Goal: Book appointment/travel/reservation: Book appointment/travel/reservation

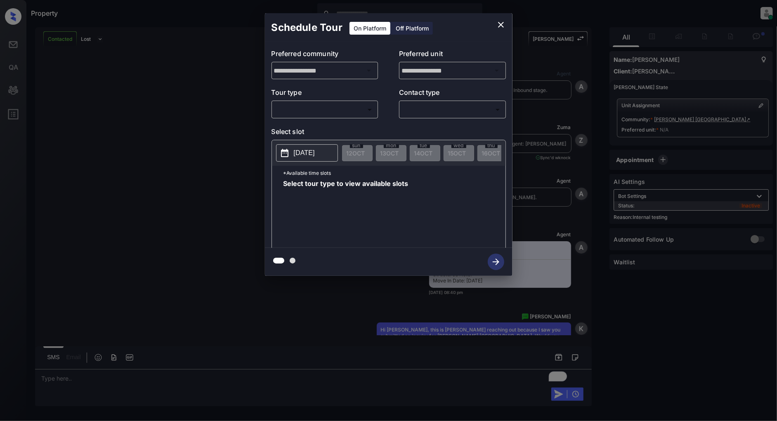
scroll to position [1293, 0]
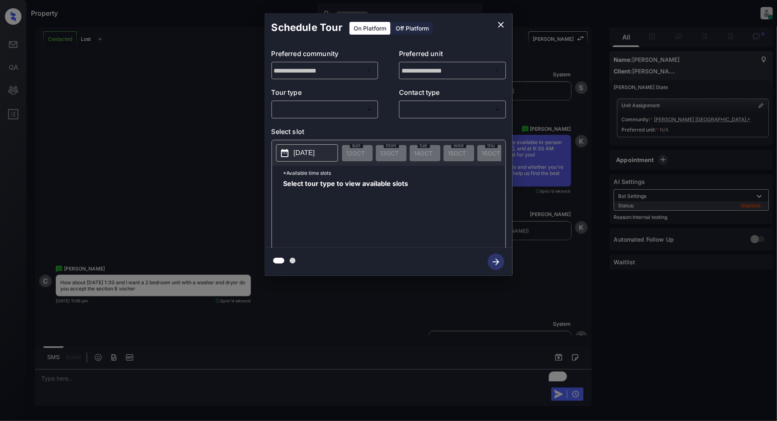
click at [312, 113] on body "Property Patrick Deasis Online Set yourself offline Set yourself on break Profi…" at bounding box center [388, 210] width 777 height 421
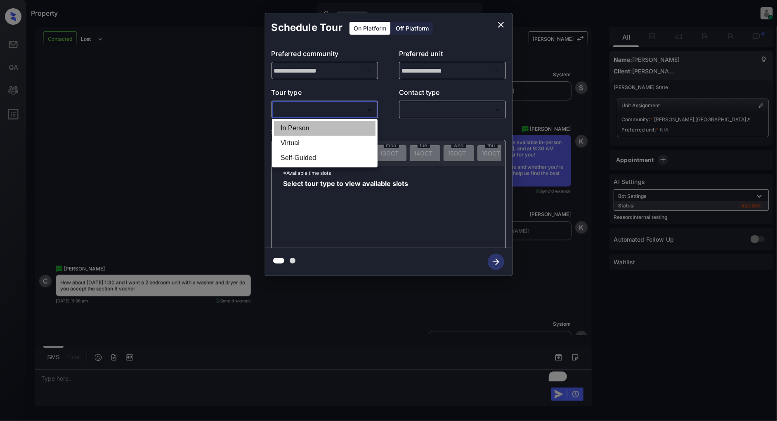
click at [290, 131] on li "In Person" at bounding box center [324, 128] width 101 height 15
type input "********"
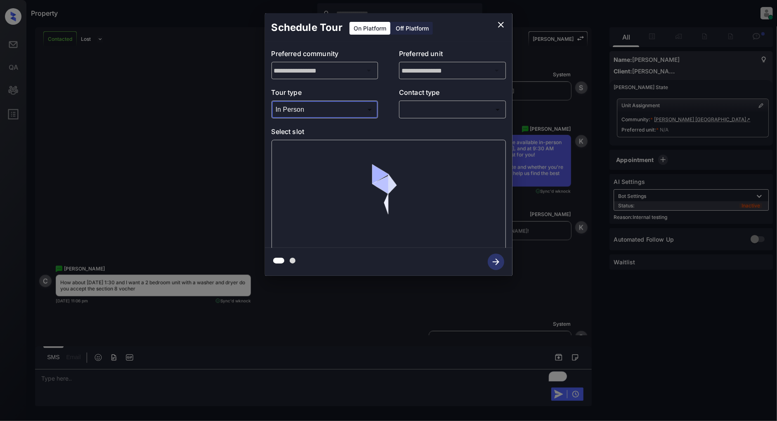
click at [415, 108] on body "Property Patrick Deasis Online Set yourself offline Set yourself on break Profi…" at bounding box center [388, 210] width 777 height 421
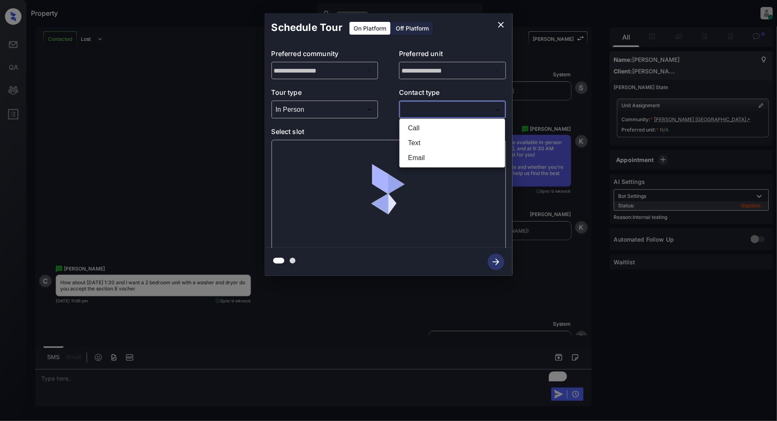
click at [413, 147] on li "Text" at bounding box center [451, 143] width 101 height 15
type input "****"
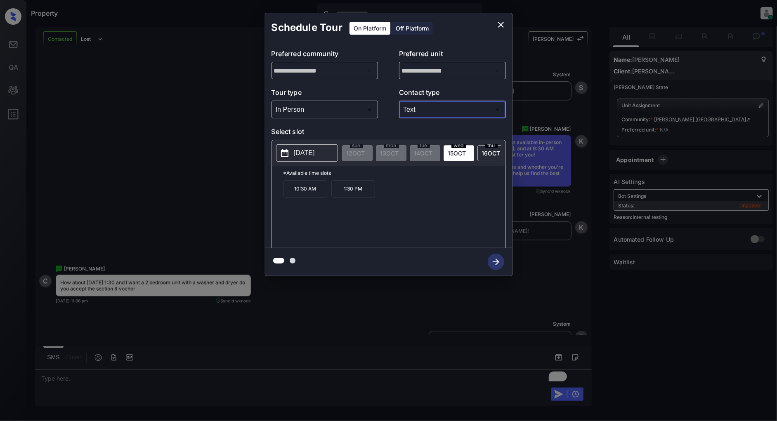
click at [495, 26] on button "close" at bounding box center [501, 24] width 16 height 16
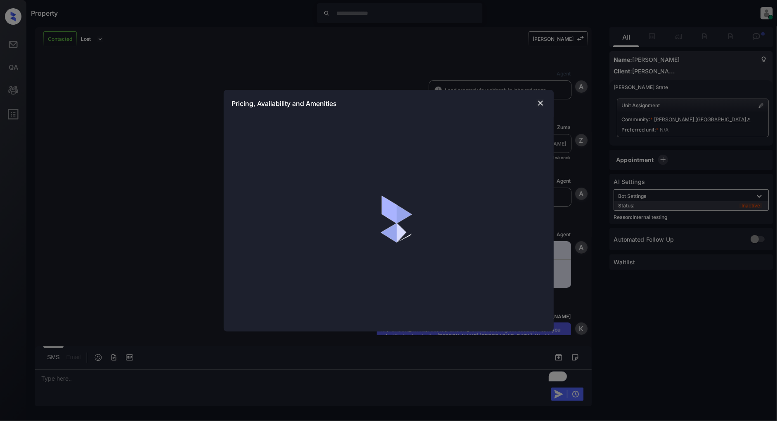
scroll to position [2324, 0]
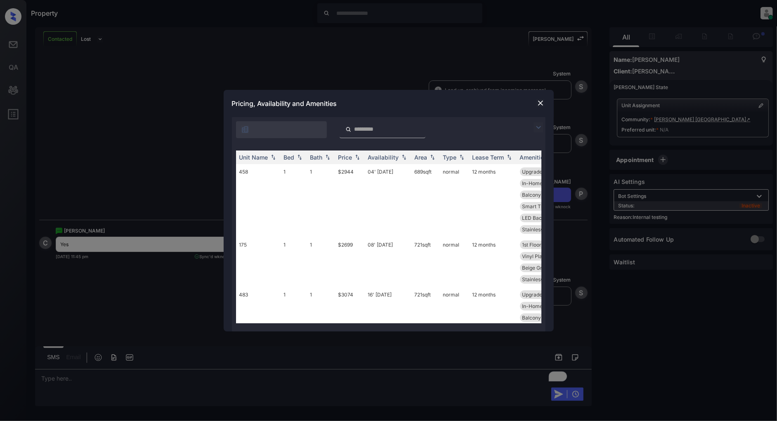
click at [533, 130] on img at bounding box center [538, 128] width 10 height 10
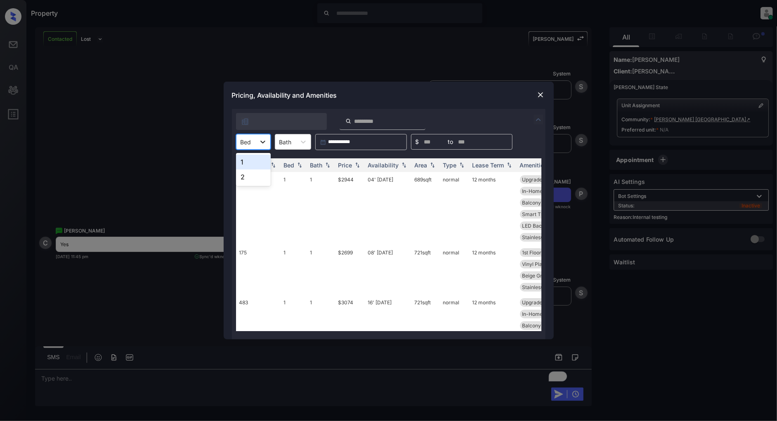
click at [261, 141] on icon at bounding box center [263, 142] width 8 height 8
click at [241, 174] on div "2" at bounding box center [253, 177] width 35 height 15
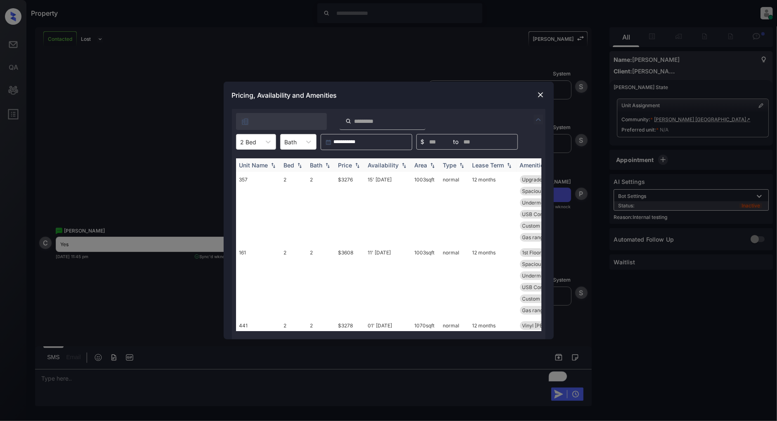
click at [356, 166] on img at bounding box center [357, 166] width 8 height 6
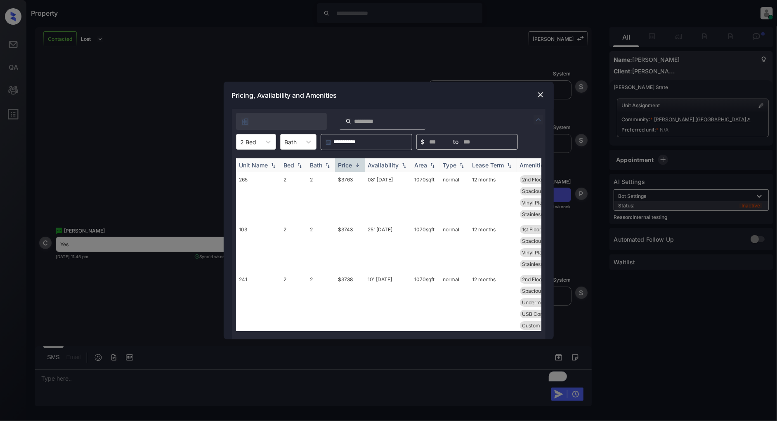
click at [356, 166] on img at bounding box center [357, 165] width 8 height 6
click at [348, 178] on td "$3276" at bounding box center [350, 208] width 30 height 73
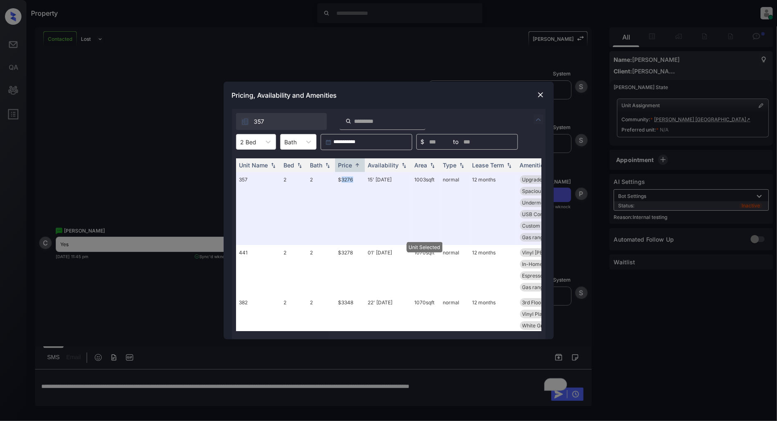
click at [541, 90] on div at bounding box center [540, 95] width 10 height 10
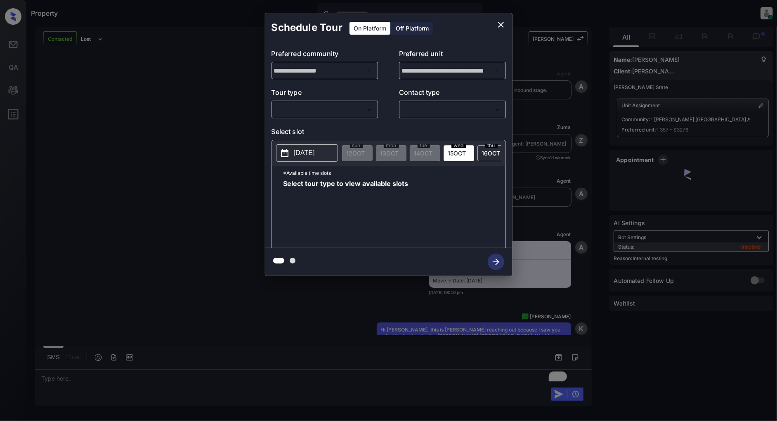
scroll to position [2378, 0]
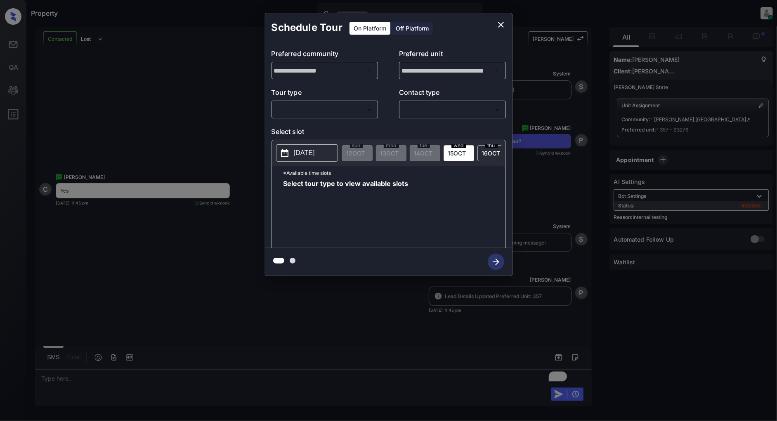
click at [410, 29] on div "Off Platform" at bounding box center [411, 28] width 41 height 13
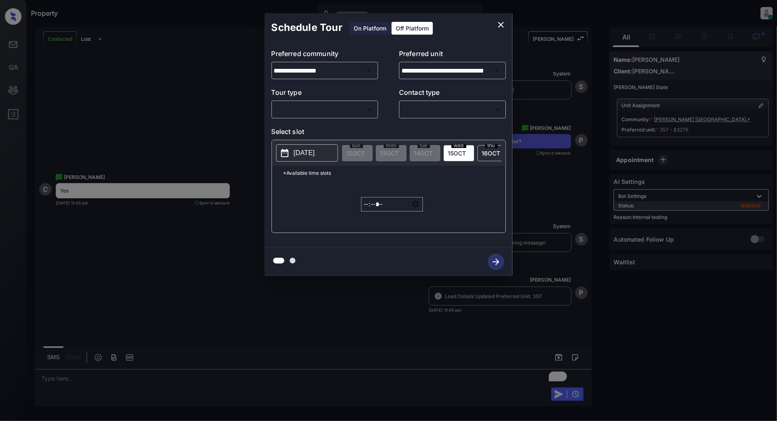
click at [364, 28] on div "On Platform" at bounding box center [369, 28] width 41 height 13
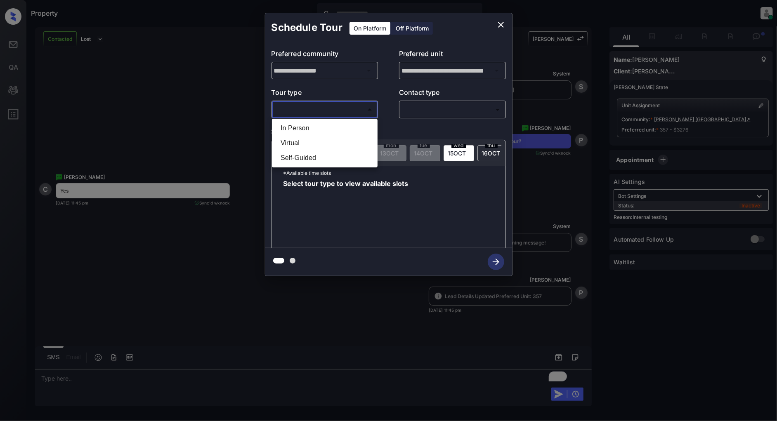
click at [323, 106] on body "Property Patrick Deasis Online Set yourself offline Set yourself on break Profi…" at bounding box center [388, 210] width 777 height 421
click at [300, 132] on li "In Person" at bounding box center [324, 128] width 101 height 15
type input "********"
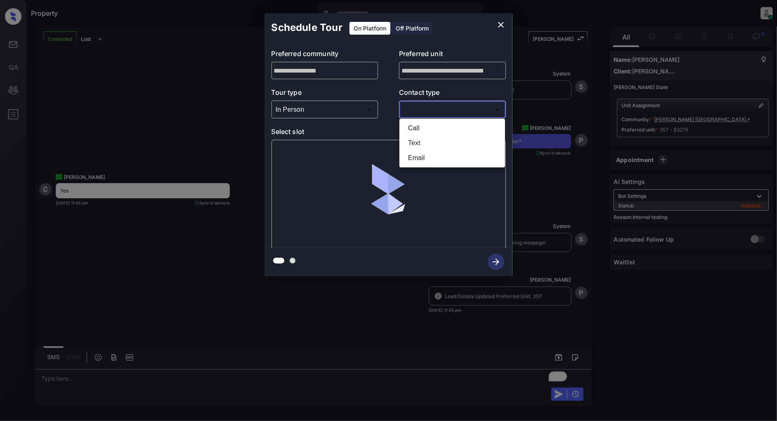
click at [479, 114] on body "Property Patrick Deasis Online Set yourself offline Set yourself on break Profi…" at bounding box center [388, 210] width 777 height 421
click at [433, 141] on li "Text" at bounding box center [451, 143] width 101 height 15
type input "****"
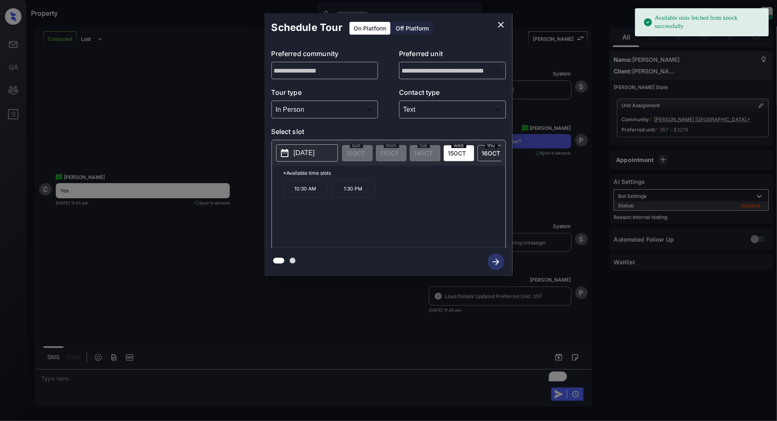
click at [347, 191] on p "1:30 PM" at bounding box center [353, 188] width 44 height 17
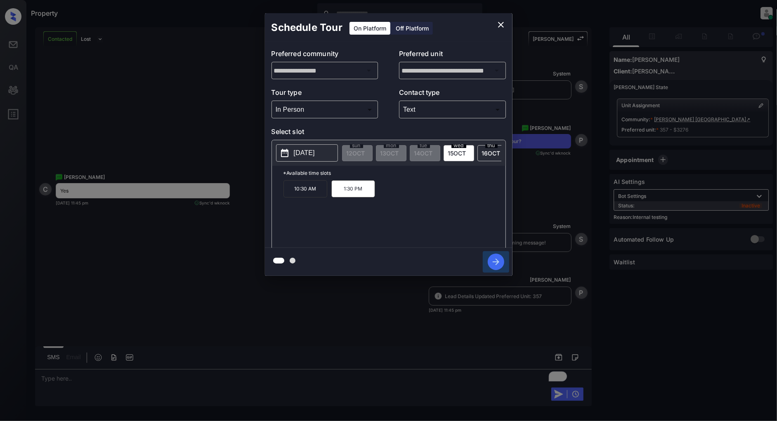
click at [495, 270] on icon "button" at bounding box center [496, 262] width 16 height 16
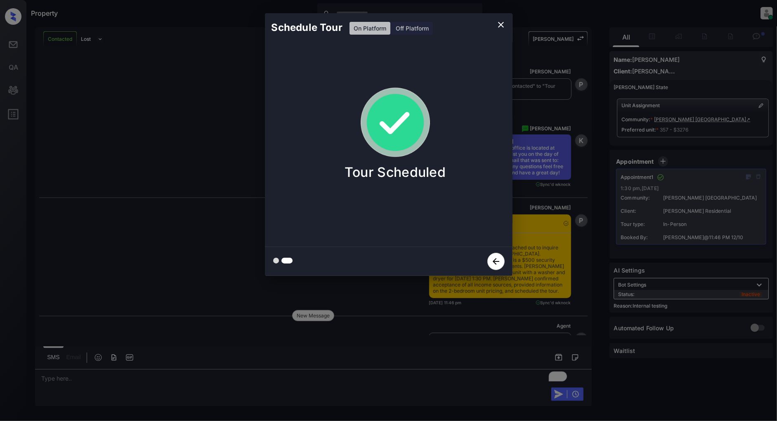
scroll to position [2729, 0]
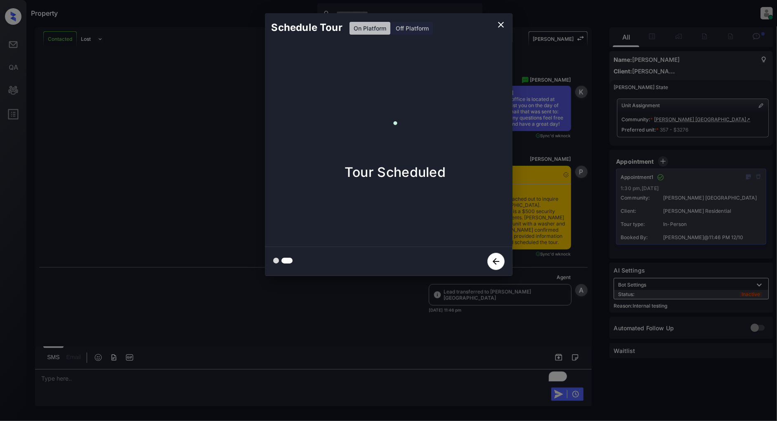
click at [504, 22] on icon "close" at bounding box center [501, 25] width 10 height 10
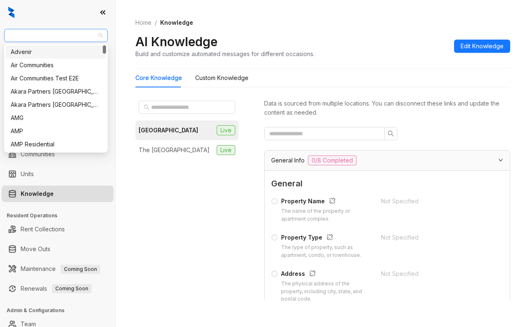
drag, startPoint x: 71, startPoint y: 38, endPoint x: 32, endPoint y: 37, distance: 38.8
click at [32, 37] on span "Unified Residential" at bounding box center [56, 35] width 94 height 12
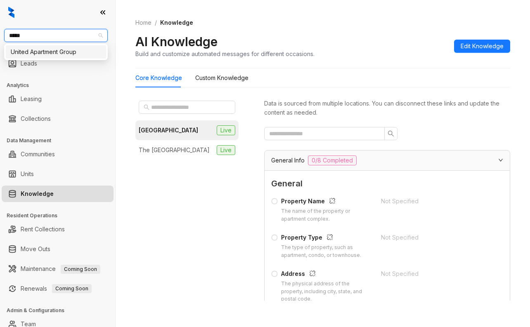
type input "******"
click at [42, 55] on div "United Apartment Group" at bounding box center [56, 51] width 90 height 9
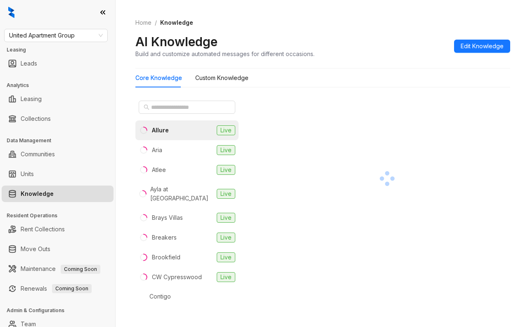
click at [172, 100] on div at bounding box center [186, 107] width 103 height 20
click at [169, 109] on input "text" at bounding box center [187, 107] width 73 height 9
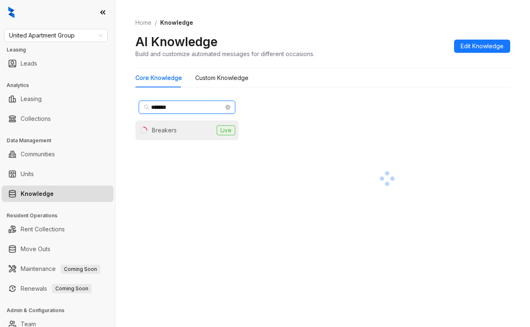
type input "*******"
click at [172, 126] on div "Breakers" at bounding box center [164, 130] width 25 height 9
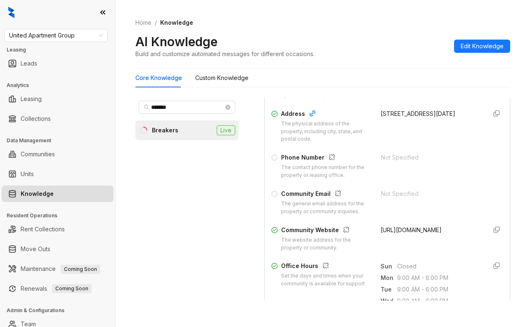
scroll to position [110, 0]
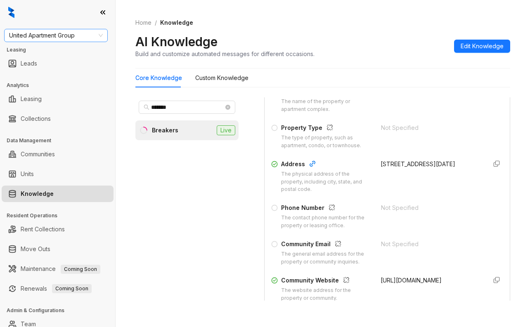
click at [73, 36] on span "United Apartment Group" at bounding box center [56, 35] width 94 height 12
click at [64, 35] on span "United Apartment Group" at bounding box center [56, 35] width 94 height 12
click at [52, 37] on span "United Apartment Group" at bounding box center [56, 35] width 94 height 12
type input "****"
click at [49, 54] on div "[GEOGRAPHIC_DATA]" at bounding box center [56, 51] width 90 height 9
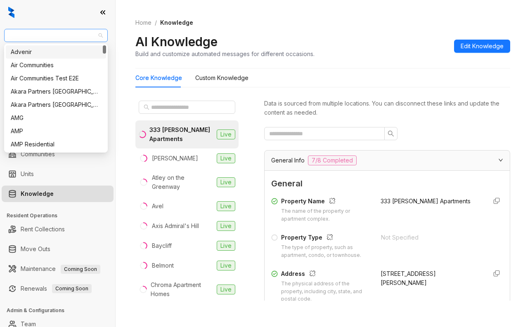
click at [46, 37] on span "[GEOGRAPHIC_DATA]" at bounding box center [56, 35] width 94 height 12
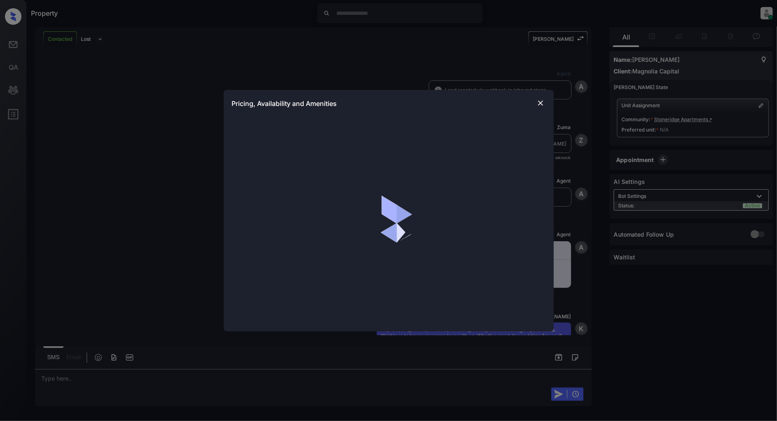
scroll to position [1534, 0]
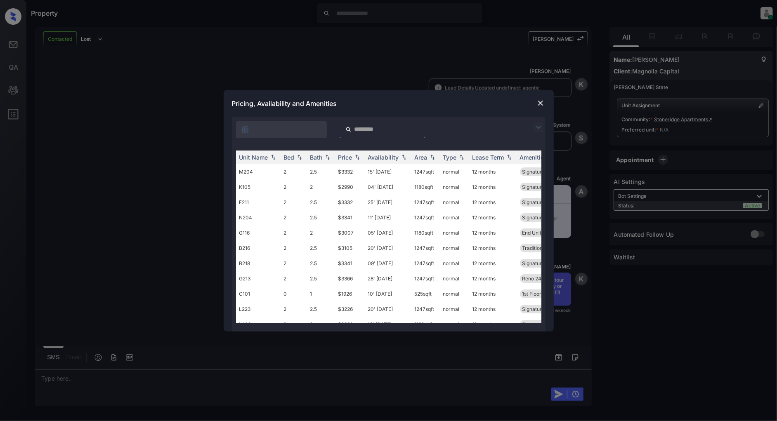
click at [538, 130] on img at bounding box center [538, 128] width 10 height 10
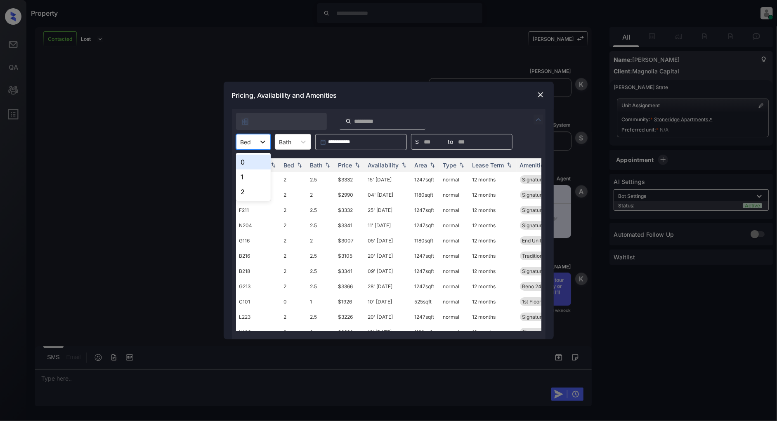
click at [264, 137] on div at bounding box center [262, 141] width 15 height 15
click at [246, 175] on div "1" at bounding box center [253, 177] width 35 height 15
click at [358, 166] on img at bounding box center [357, 166] width 8 height 6
drag, startPoint x: 356, startPoint y: 179, endPoint x: 328, endPoint y: 181, distance: 27.7
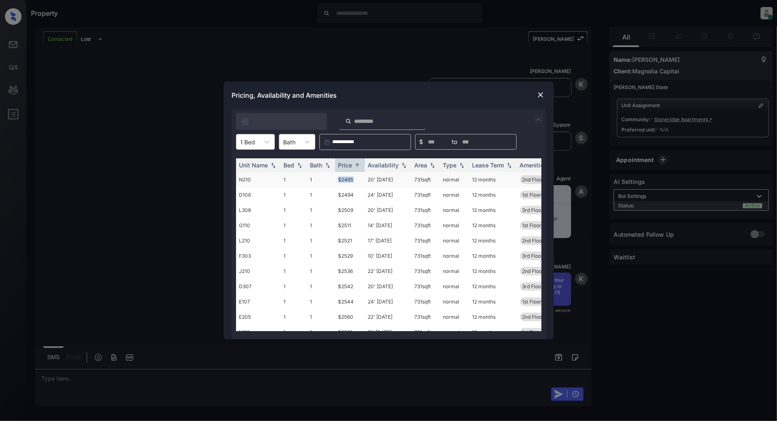
click at [328, 181] on tr "N210 1 1 $2465 20' Sep 25 731 sqft normal 12 months 2nd Floor Signature 1x1 -..." at bounding box center [451, 179] width 431 height 15
copy tr "$2465"
click at [543, 97] on img at bounding box center [540, 95] width 8 height 8
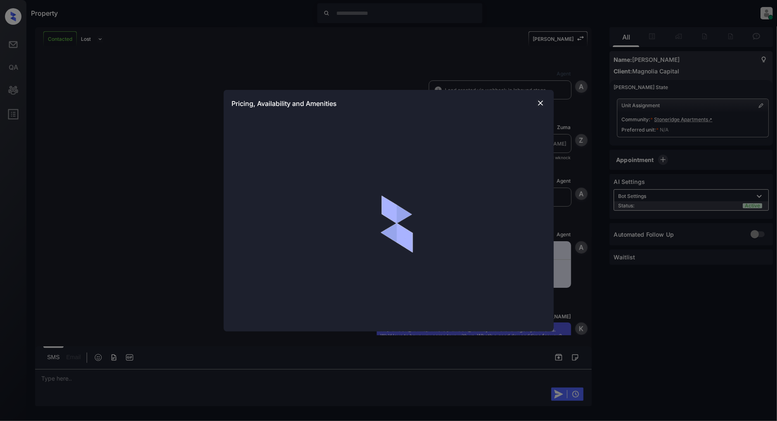
scroll to position [2052, 0]
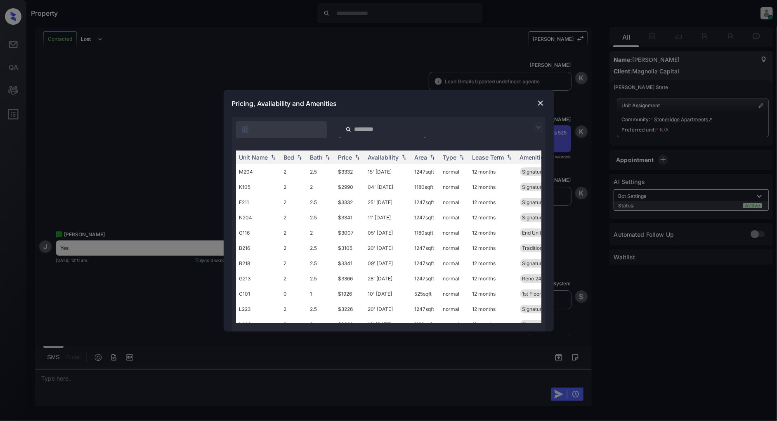
click at [537, 124] on img at bounding box center [538, 128] width 10 height 10
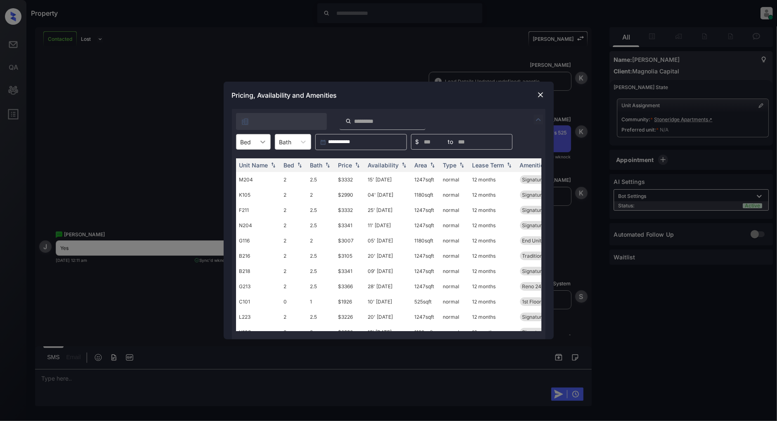
click at [257, 139] on div at bounding box center [262, 141] width 15 height 15
click at [253, 158] on div "0" at bounding box center [253, 162] width 35 height 15
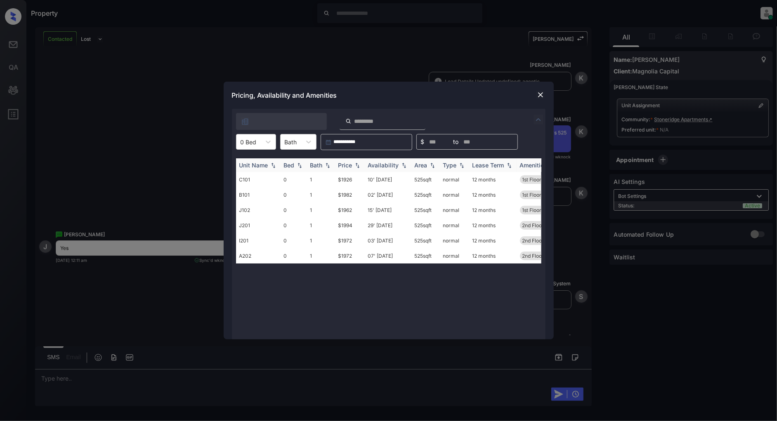
click at [355, 164] on img at bounding box center [357, 166] width 8 height 6
click at [355, 164] on img at bounding box center [357, 165] width 8 height 6
click at [349, 179] on td "$1926" at bounding box center [350, 179] width 30 height 15
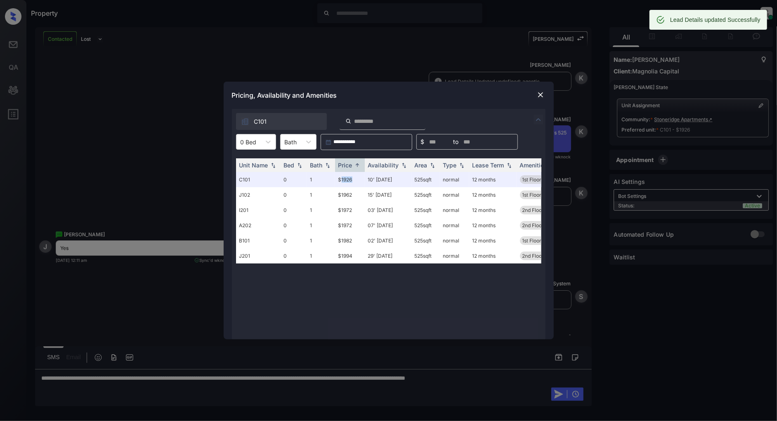
click at [540, 97] on img at bounding box center [540, 95] width 8 height 8
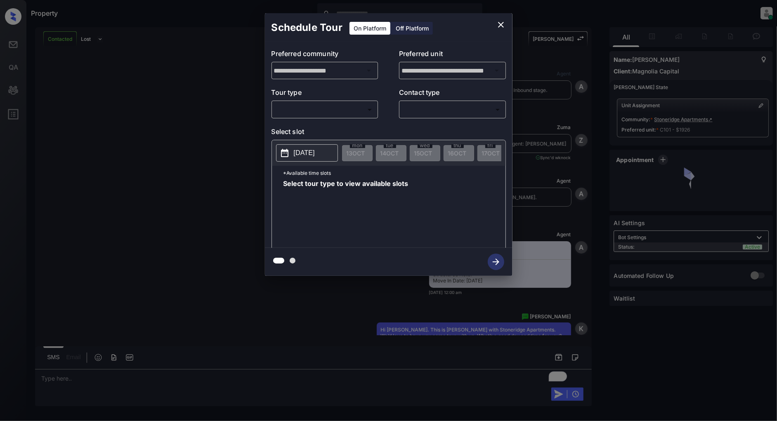
scroll to position [769, 0]
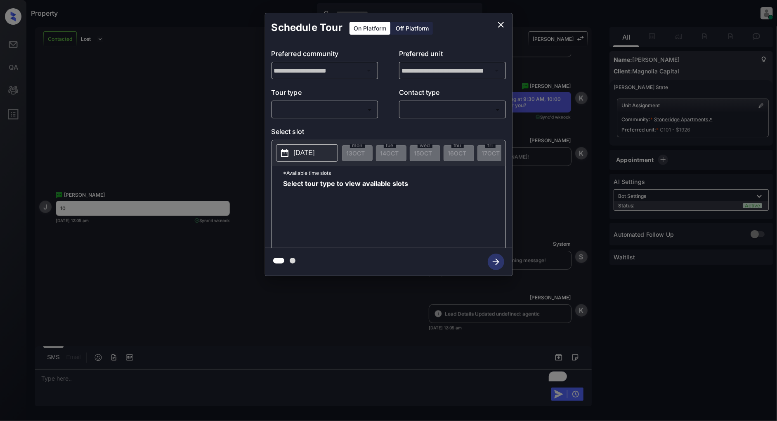
click at [320, 113] on body "Property [PERSON_NAME] Online Set yourself offline Set yourself on break Profil…" at bounding box center [388, 210] width 777 height 421
click at [306, 123] on li "In Person" at bounding box center [324, 128] width 101 height 15
type input "********"
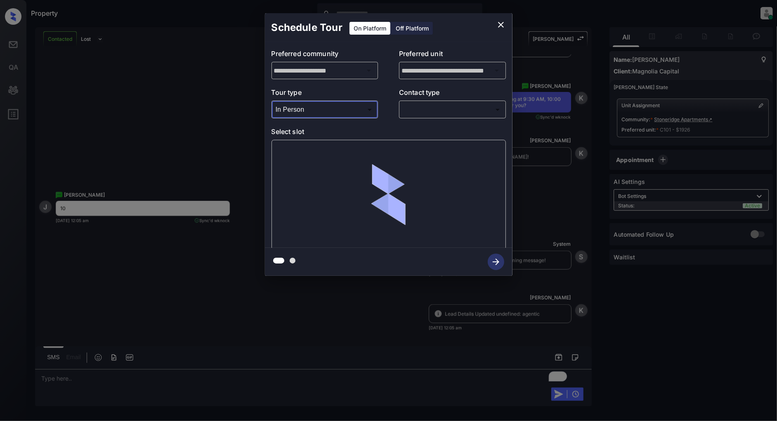
click at [431, 104] on body "Property Patrick Deasis Online Set yourself offline Set yourself on break Profi…" at bounding box center [388, 210] width 777 height 421
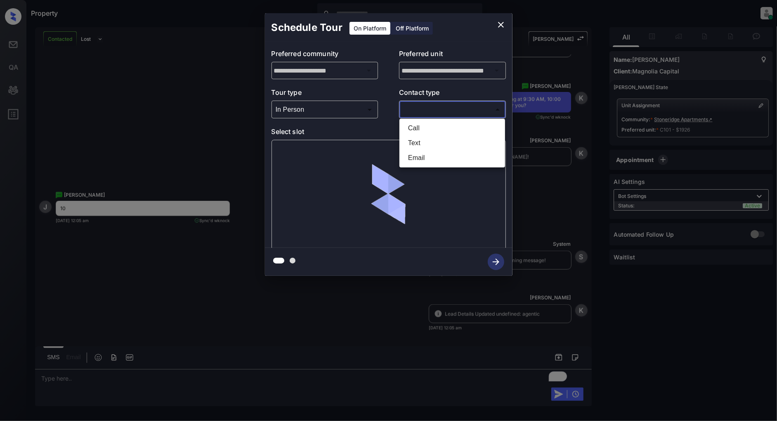
click at [415, 144] on li "Text" at bounding box center [451, 143] width 101 height 15
type input "****"
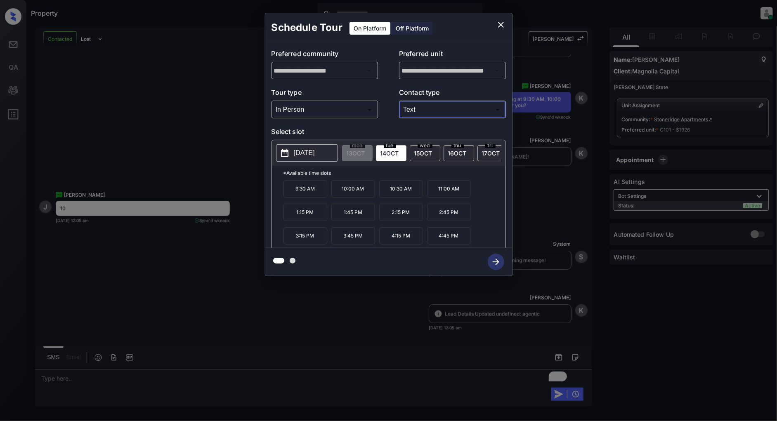
click at [424, 153] on span "15 OCT" at bounding box center [423, 153] width 18 height 7
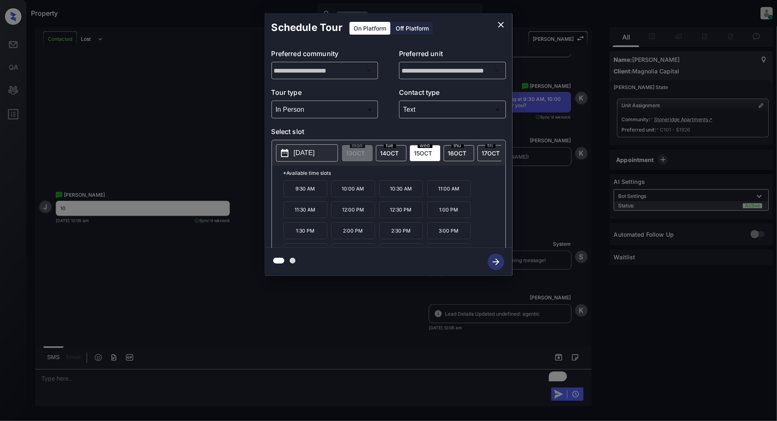
click at [359, 193] on p "10:00 AM" at bounding box center [353, 188] width 44 height 17
click at [489, 254] on button "button" at bounding box center [496, 261] width 26 height 21
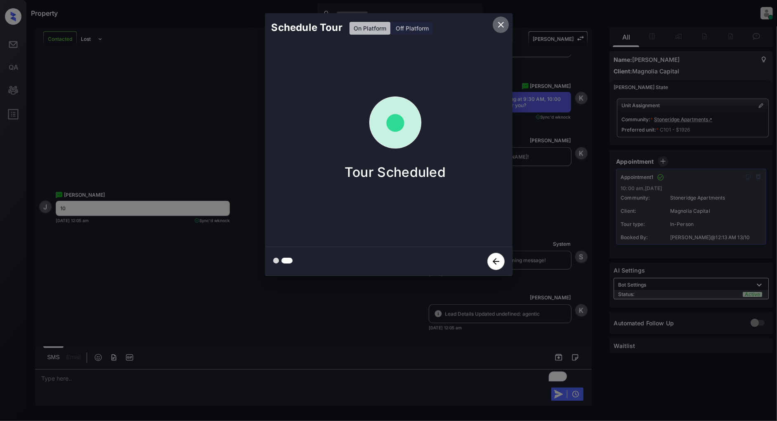
click at [500, 23] on icon "close" at bounding box center [501, 25] width 6 height 6
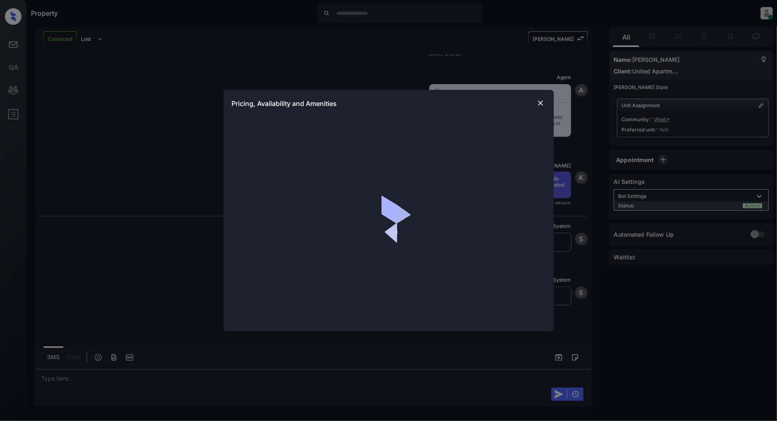
scroll to position [952, 0]
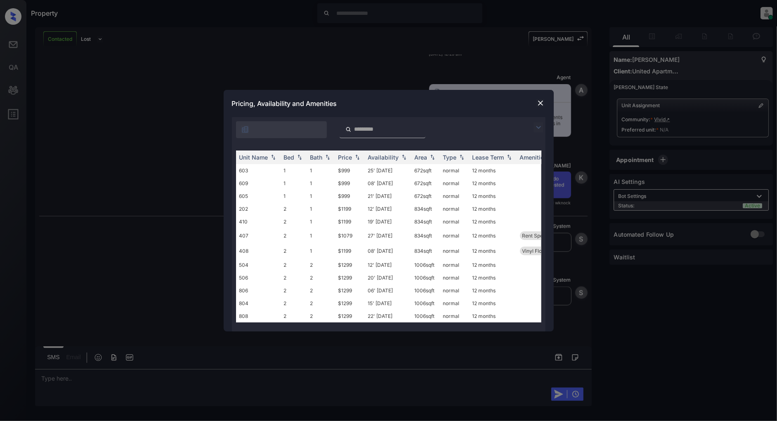
click at [540, 124] on img at bounding box center [538, 128] width 10 height 10
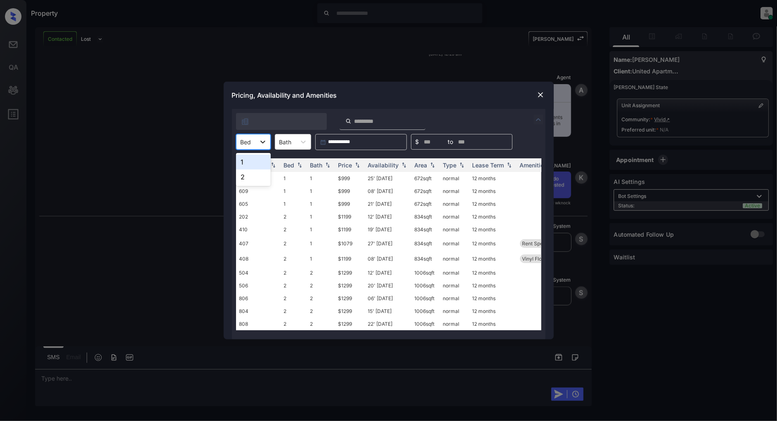
click at [260, 139] on icon at bounding box center [263, 142] width 8 height 8
click at [250, 163] on div "1" at bounding box center [253, 162] width 35 height 15
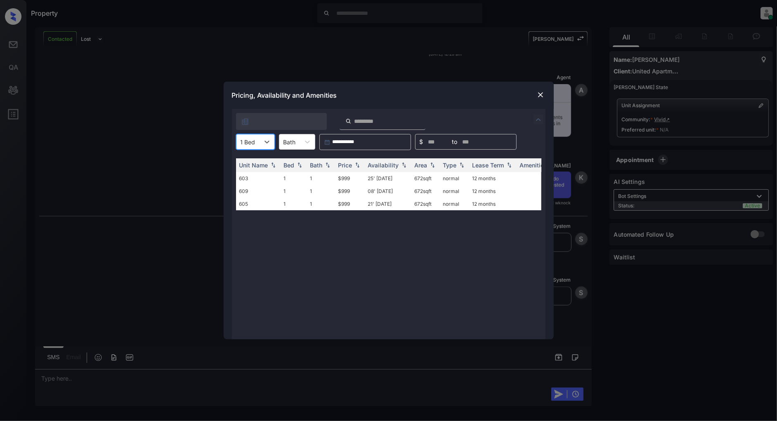
click at [539, 94] on img at bounding box center [540, 95] width 8 height 8
